Goal: Task Accomplishment & Management: Manage account settings

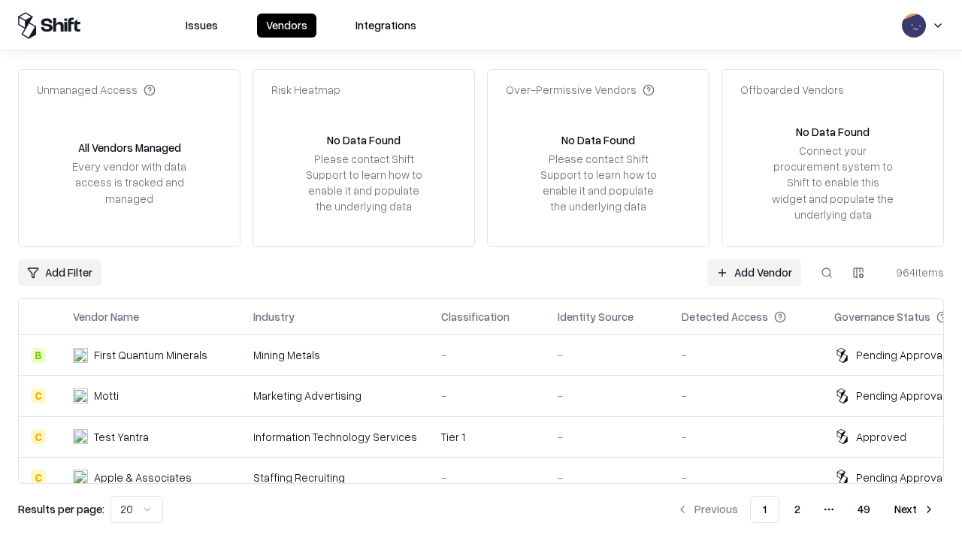
click at [754, 272] on link "Add Vendor" at bounding box center [754, 272] width 94 height 27
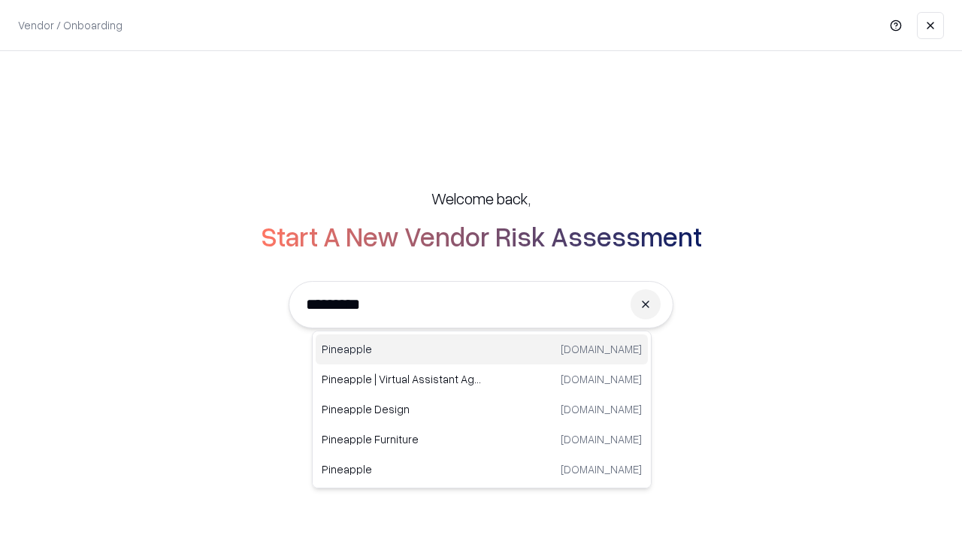
click at [482, 350] on div "Pineapple [DOMAIN_NAME]" at bounding box center [482, 349] width 332 height 30
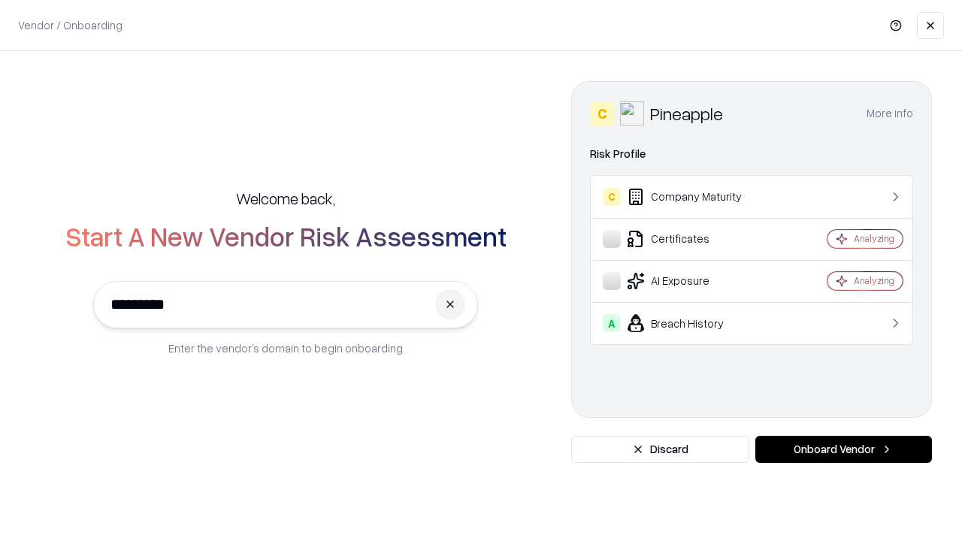
type input "*********"
click at [843, 449] on button "Onboard Vendor" at bounding box center [843, 449] width 177 height 27
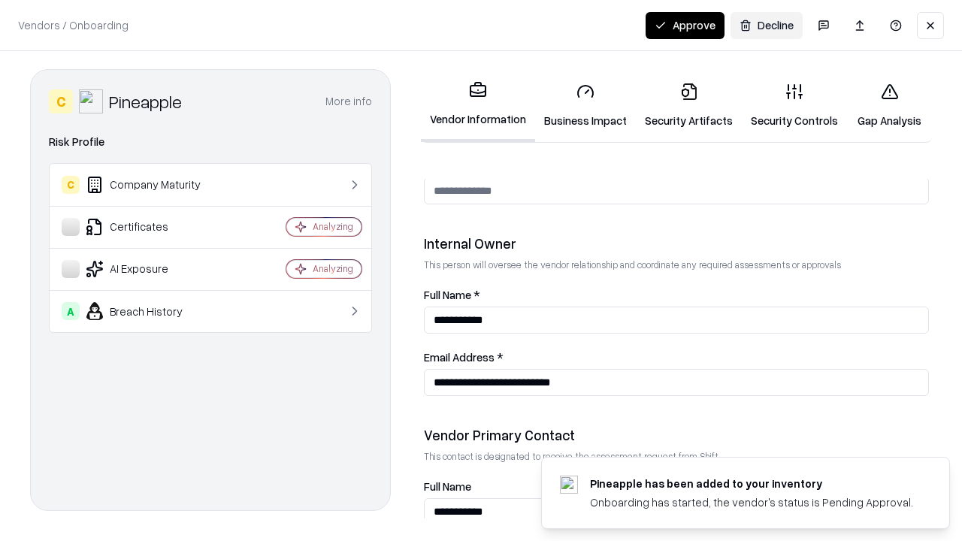
scroll to position [779, 0]
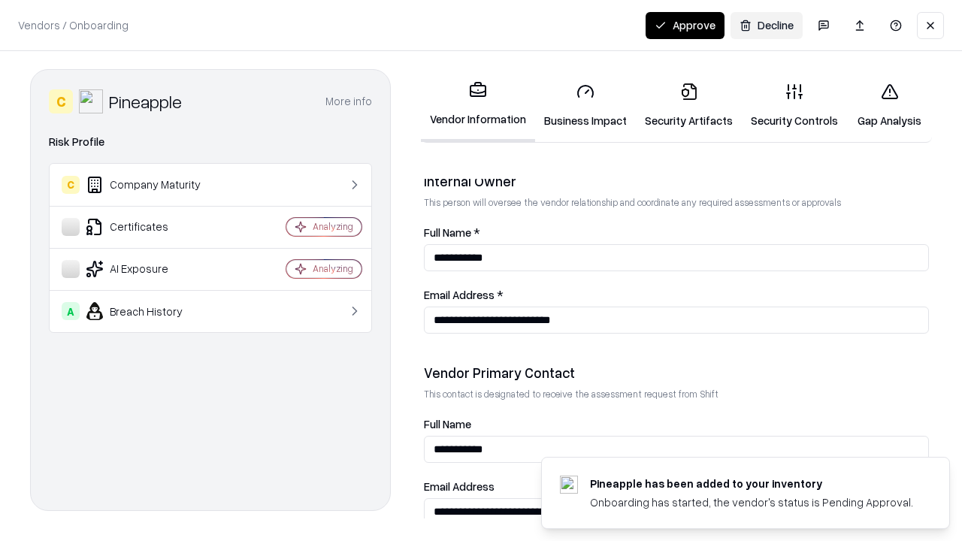
click at [586, 105] on link "Business Impact" at bounding box center [585, 106] width 101 height 70
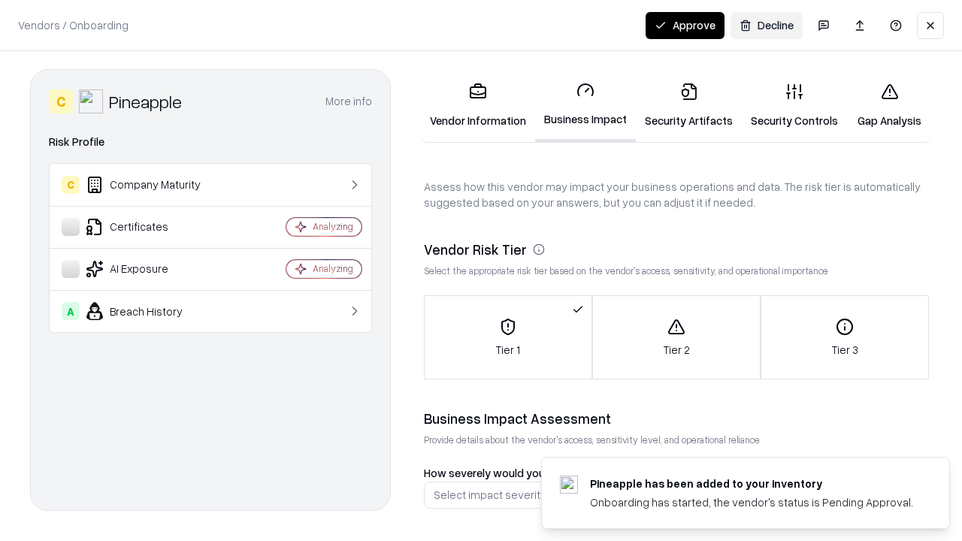
click at [689, 105] on link "Security Artifacts" at bounding box center [689, 106] width 106 height 70
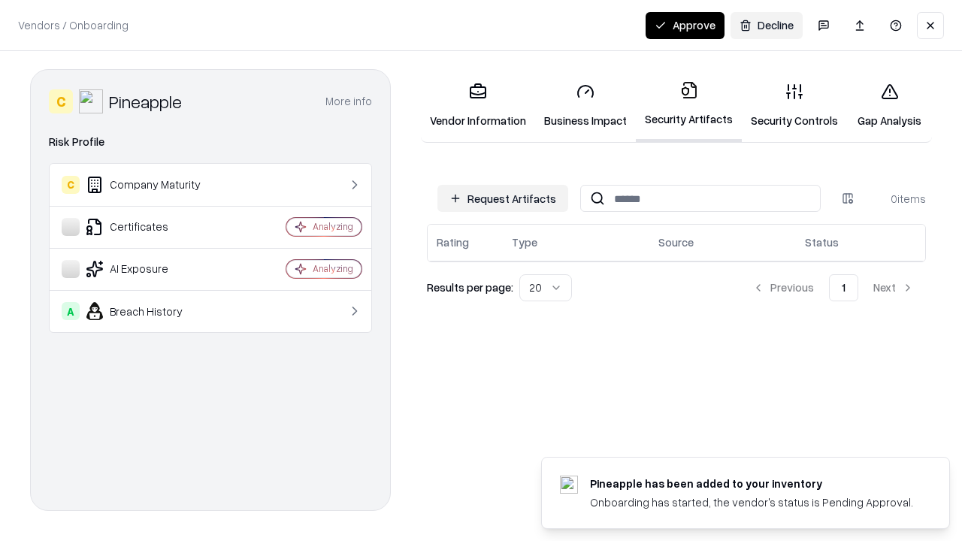
click at [503, 198] on button "Request Artifacts" at bounding box center [502, 198] width 131 height 27
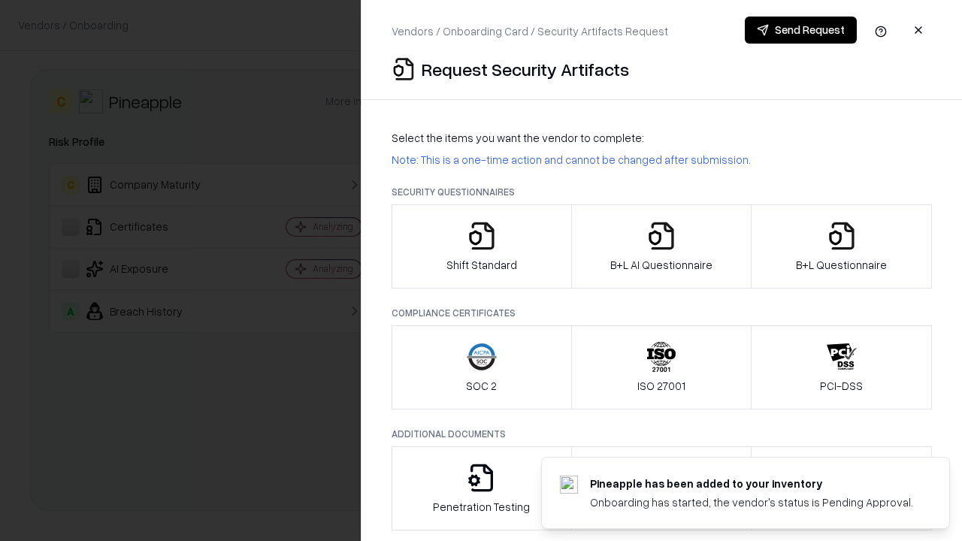
click at [481, 247] on icon "button" at bounding box center [482, 236] width 30 height 30
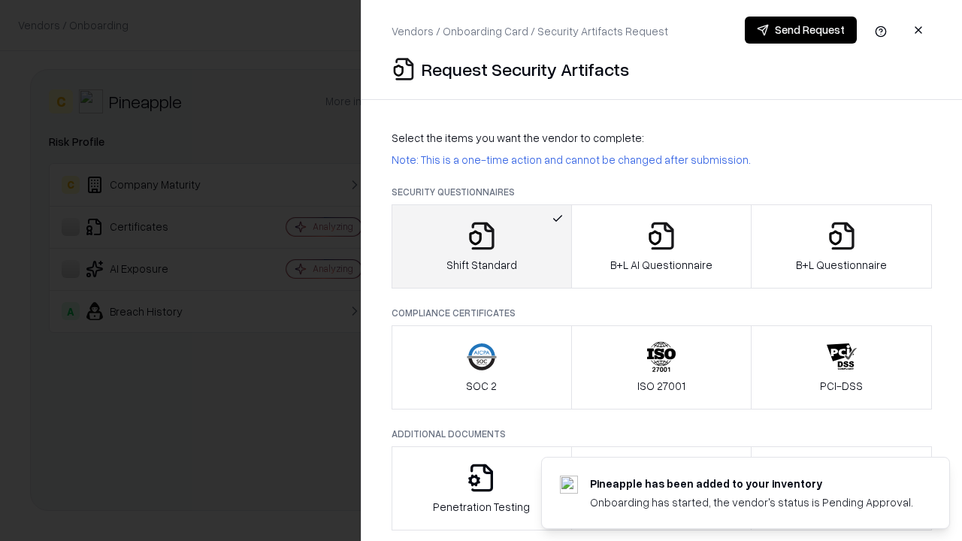
click at [800, 30] on button "Send Request" at bounding box center [801, 30] width 112 height 27
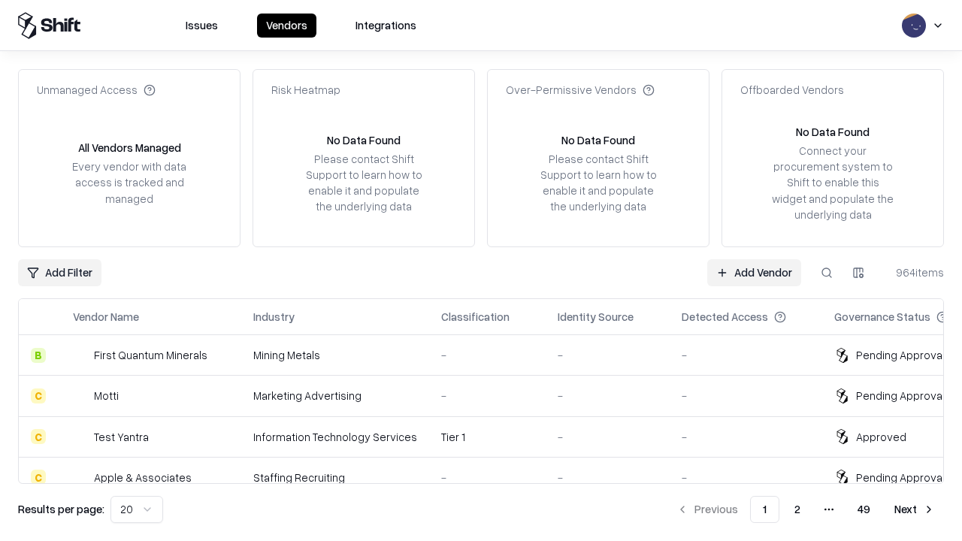
click at [827, 272] on button at bounding box center [826, 272] width 27 height 27
type input "*********"
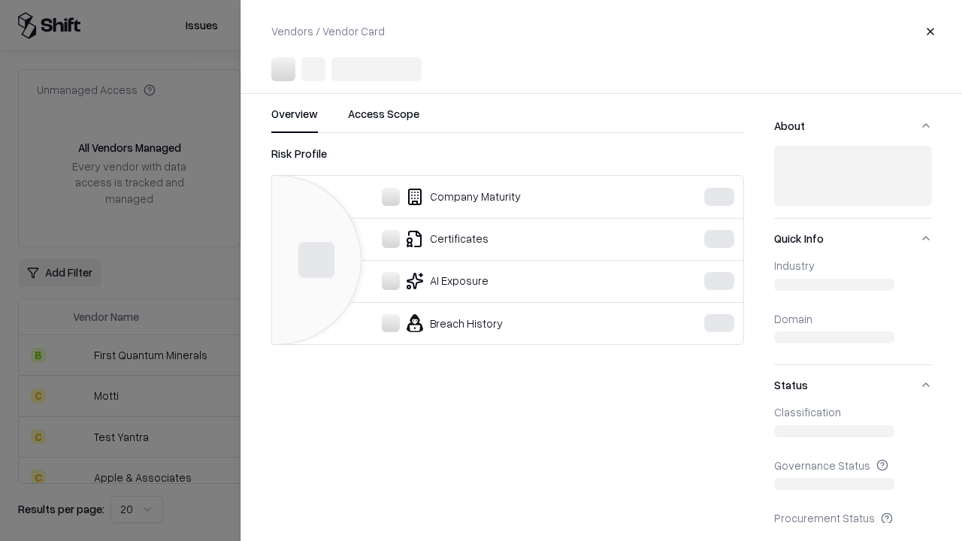
scroll to position [656, 0]
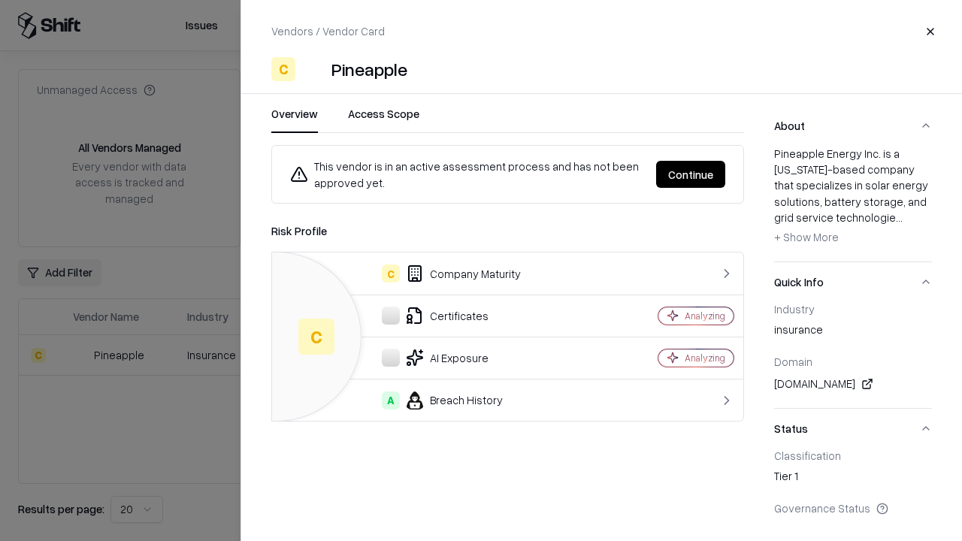
click at [691, 174] on button "Continue" at bounding box center [690, 174] width 69 height 27
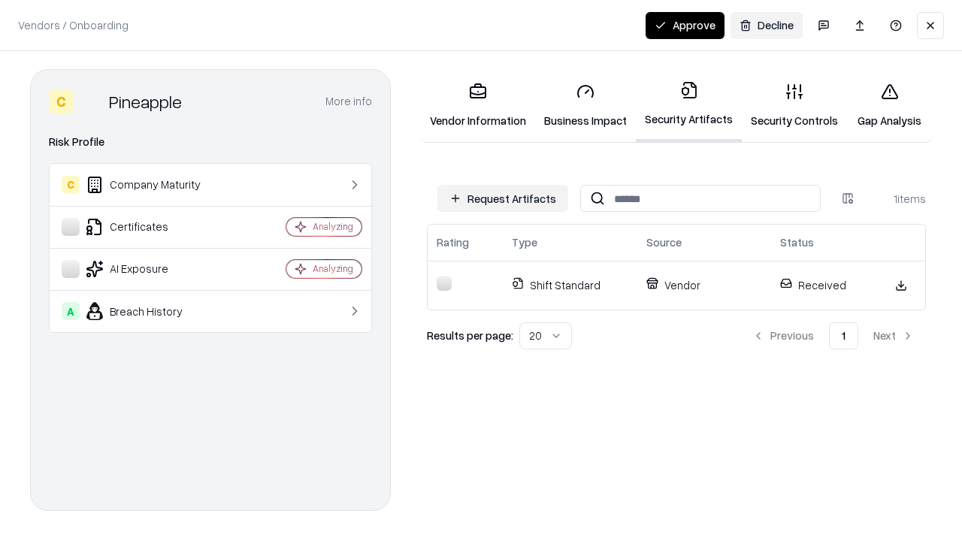
click at [794, 105] on link "Security Controls" at bounding box center [794, 106] width 105 height 70
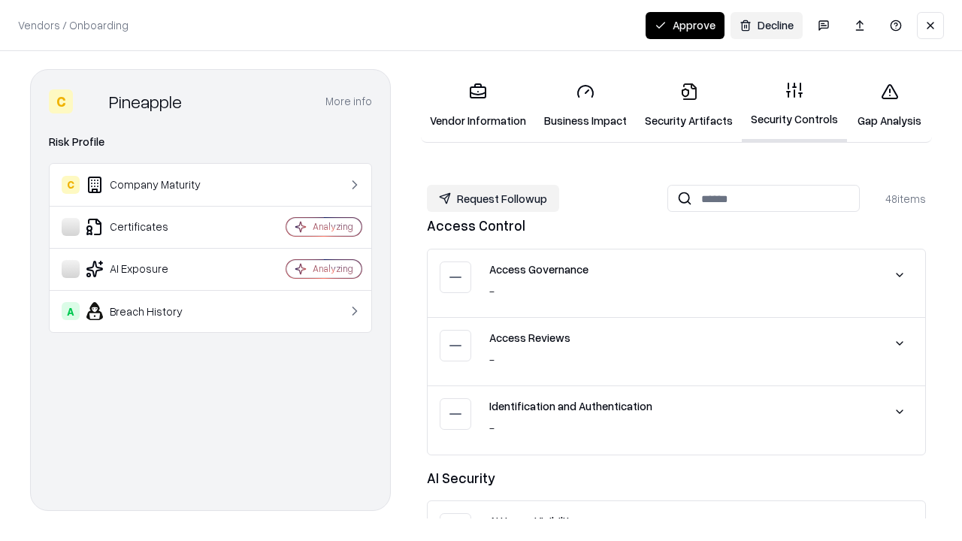
click at [493, 198] on button "Request Followup" at bounding box center [493, 198] width 132 height 27
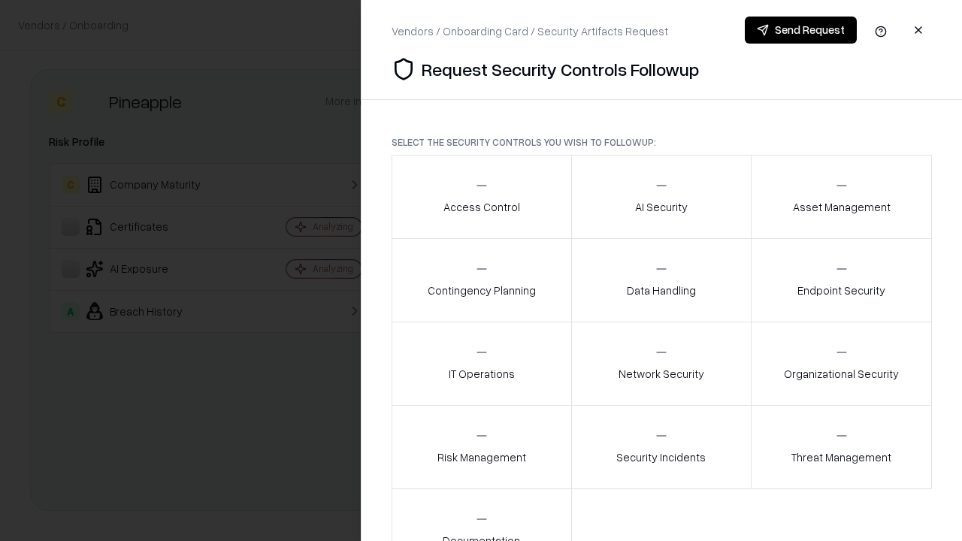
click at [481, 197] on div "Access Control" at bounding box center [481, 196] width 77 height 37
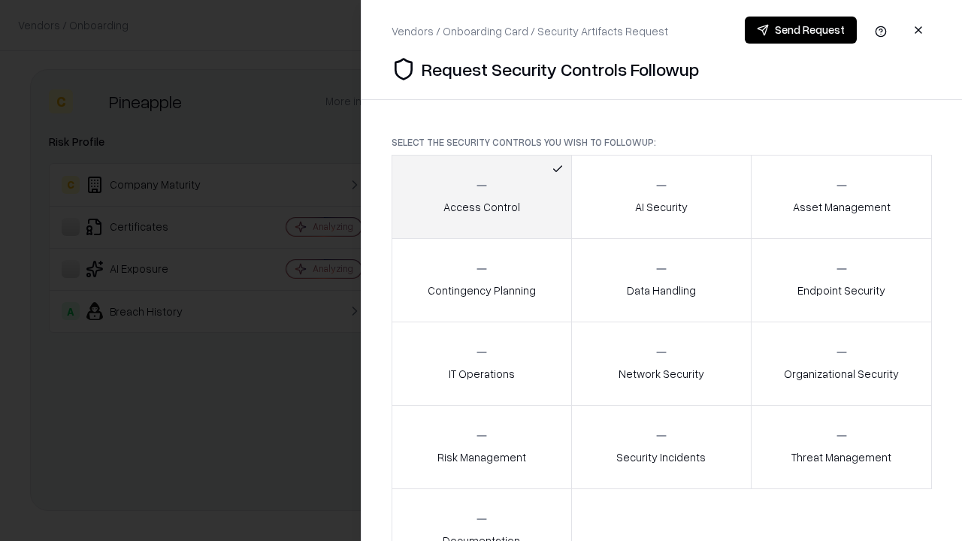
click at [800, 30] on button "Send Request" at bounding box center [801, 30] width 112 height 27
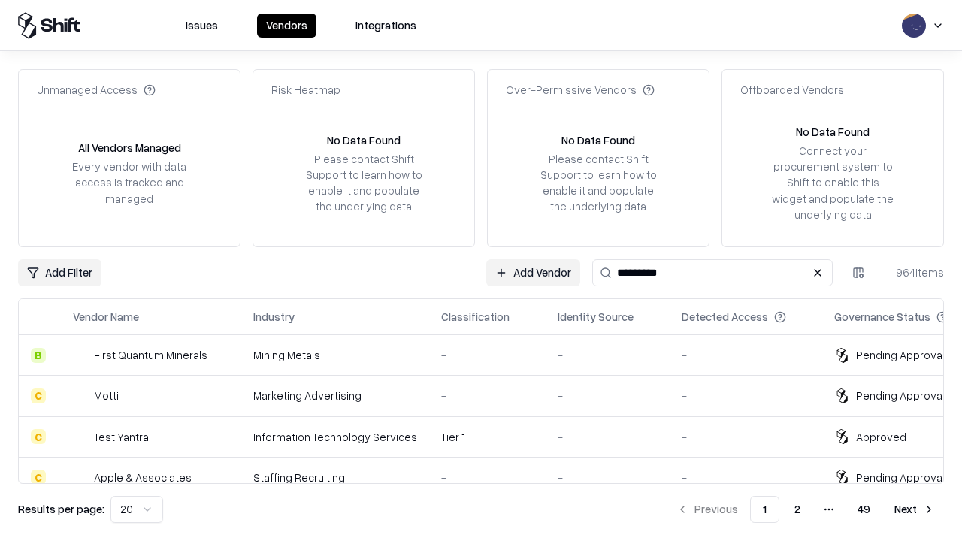
type input "*********"
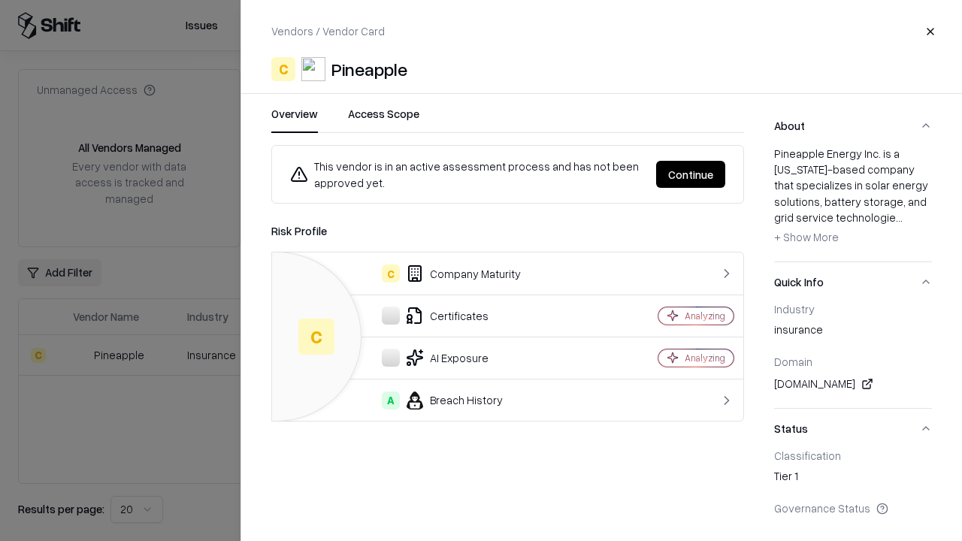
click at [691, 174] on button "Continue" at bounding box center [690, 174] width 69 height 27
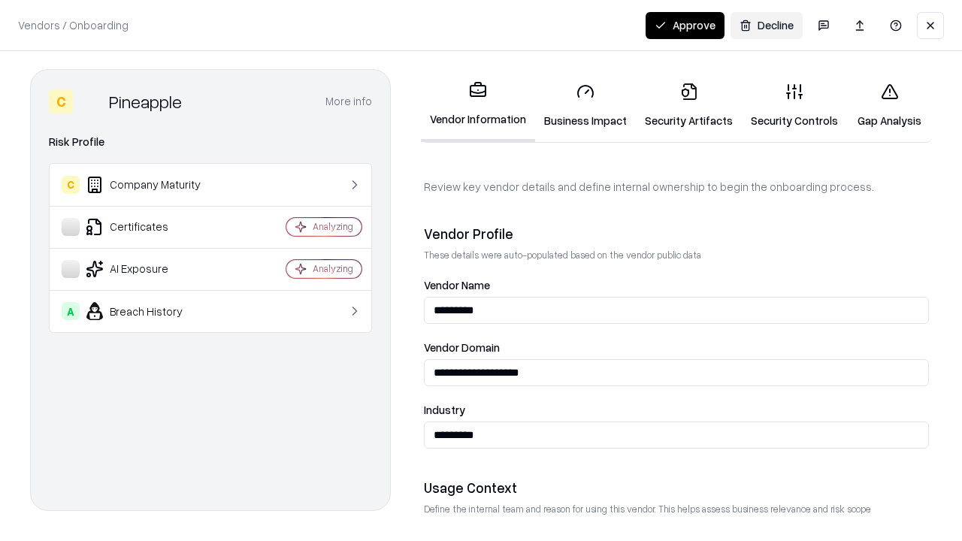
click at [685, 25] on button "Approve" at bounding box center [685, 25] width 79 height 27
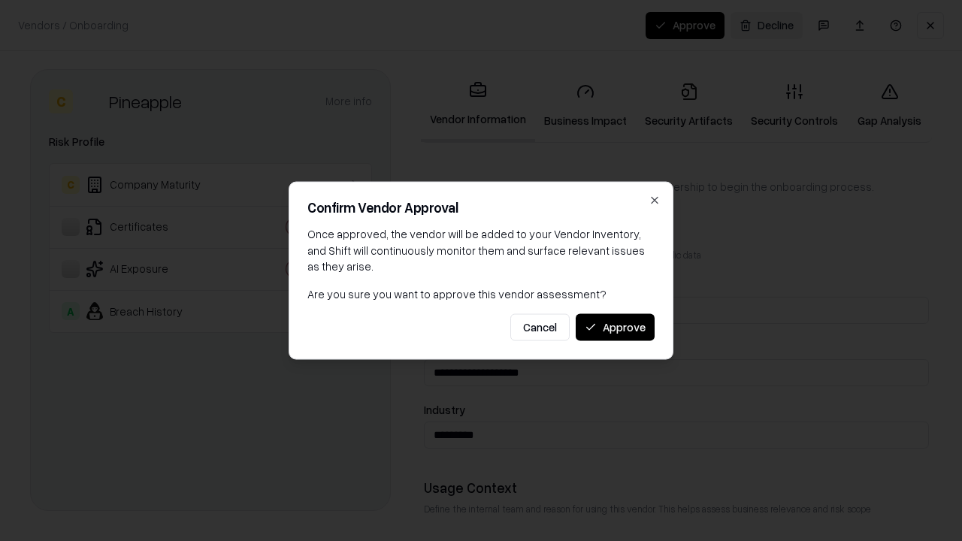
click at [615, 327] on button "Approve" at bounding box center [615, 326] width 79 height 27
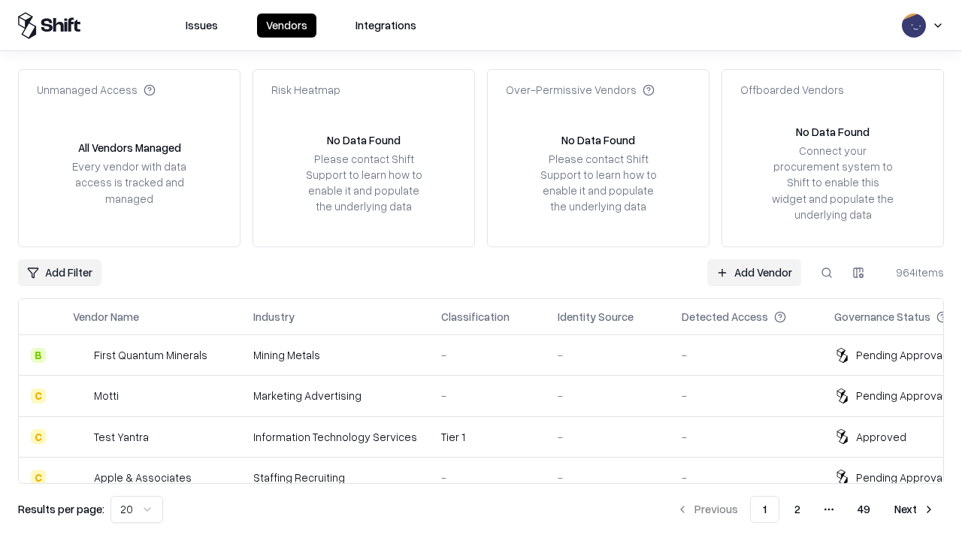
type input "*********"
click at [754, 272] on link "Add Vendor" at bounding box center [754, 272] width 94 height 27
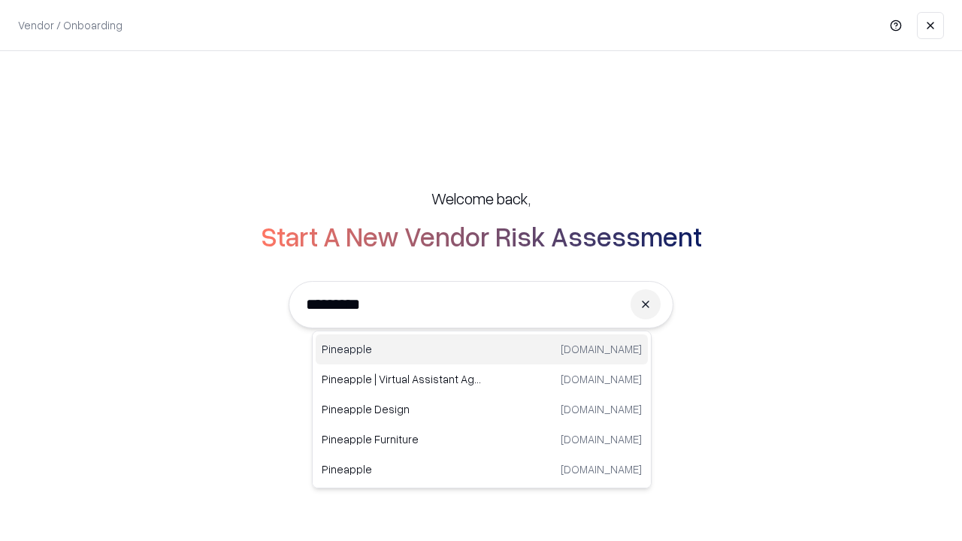
click at [482, 350] on div "Pineapple [DOMAIN_NAME]" at bounding box center [482, 349] width 332 height 30
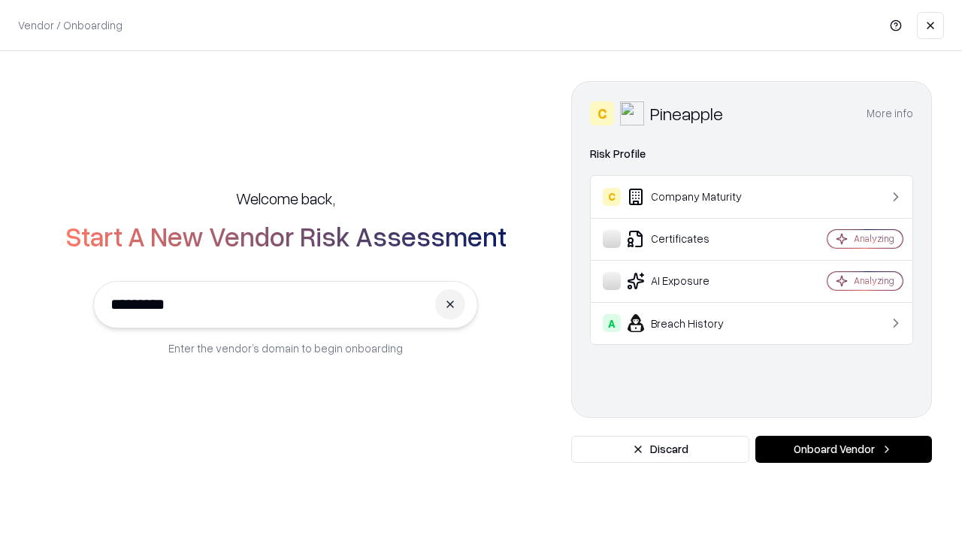
type input "*********"
click at [843, 449] on button "Onboard Vendor" at bounding box center [843, 449] width 177 height 27
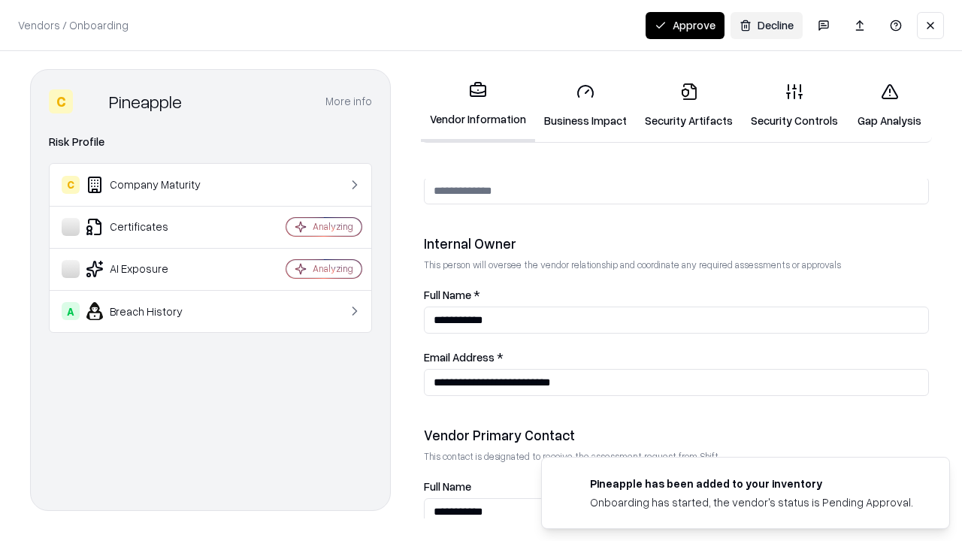
scroll to position [779, 0]
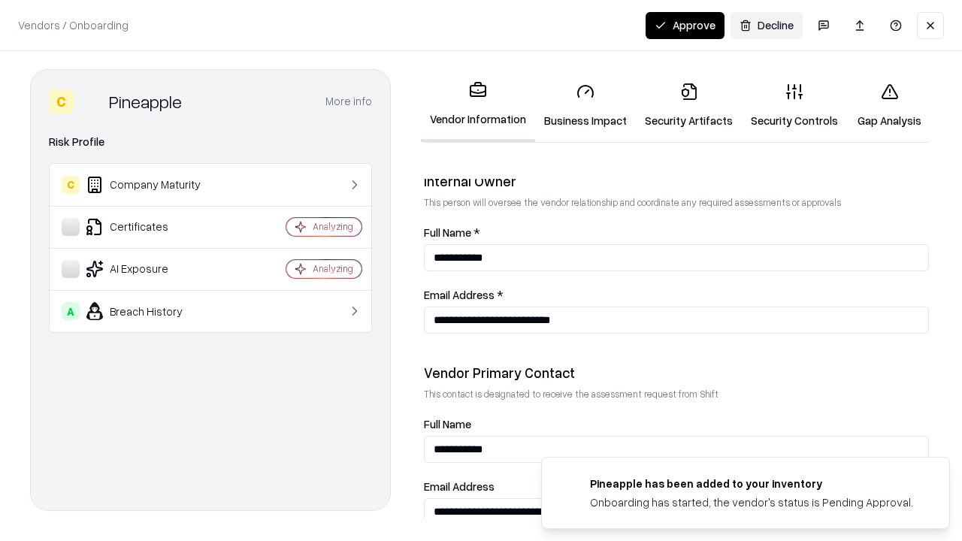
click at [685, 25] on button "Approve" at bounding box center [685, 25] width 79 height 27
